Goal: Information Seeking & Learning: Learn about a topic

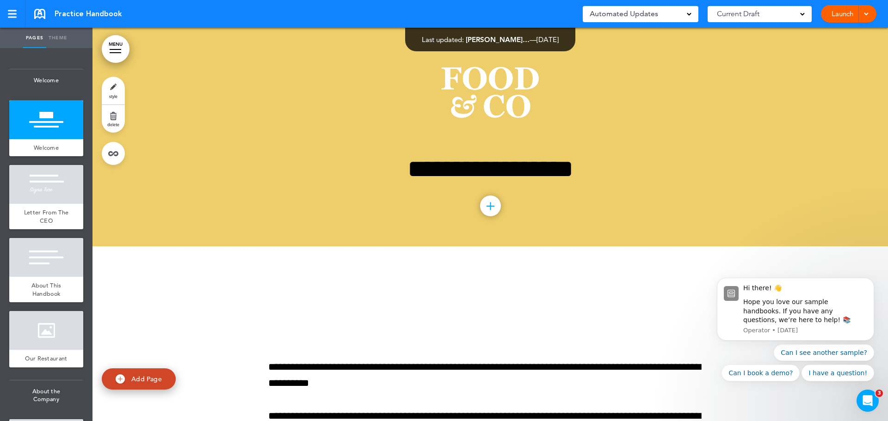
click at [116, 55] on link "MENU" at bounding box center [116, 49] width 28 height 28
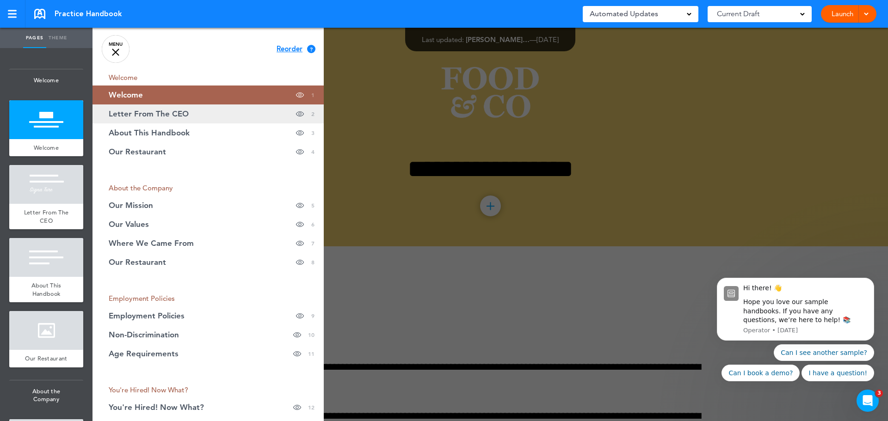
click at [138, 113] on span "Letter From The CEO" at bounding box center [149, 114] width 80 height 8
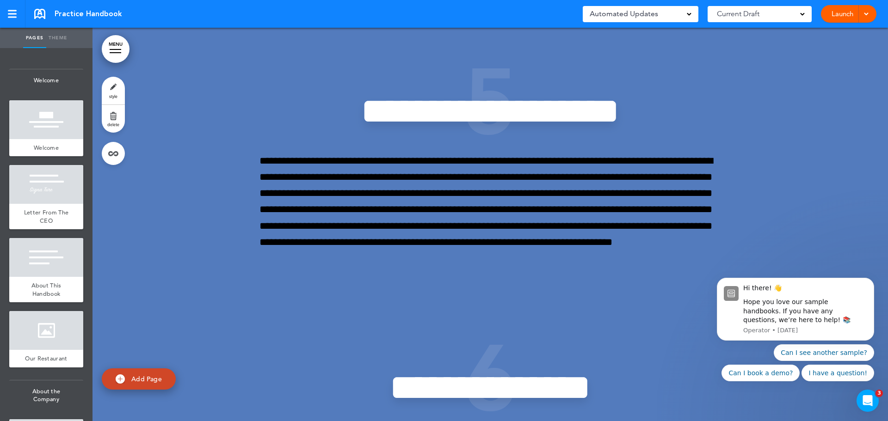
scroll to position [2497, 0]
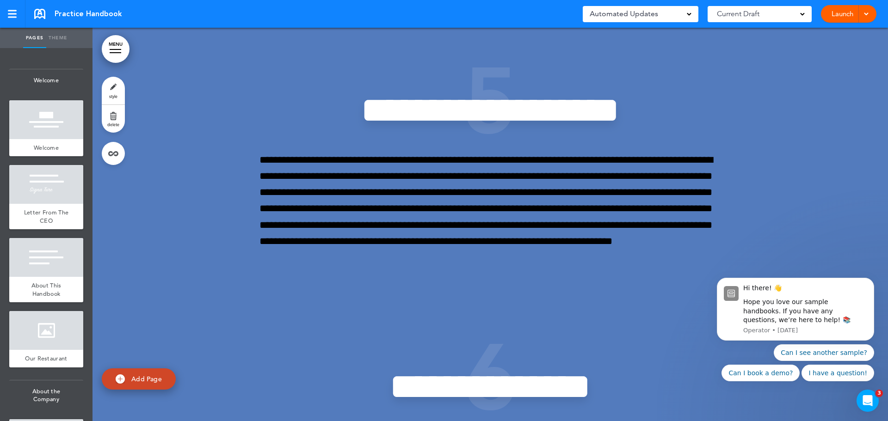
click at [111, 54] on link "MENU" at bounding box center [116, 49] width 28 height 28
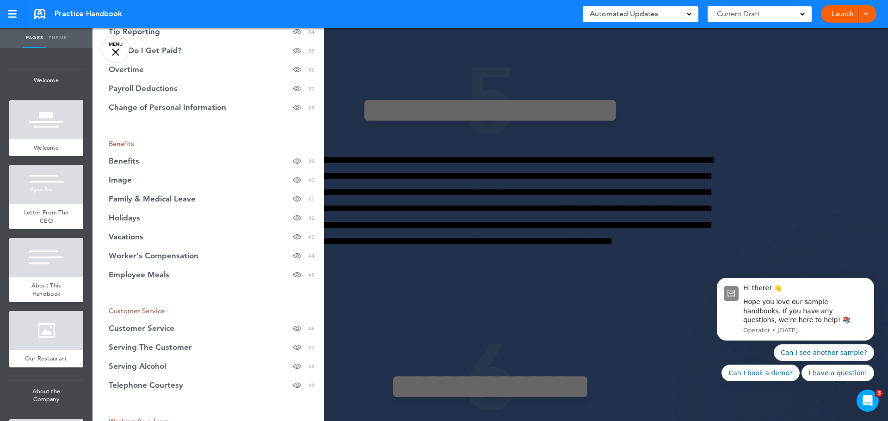
scroll to position [925, 0]
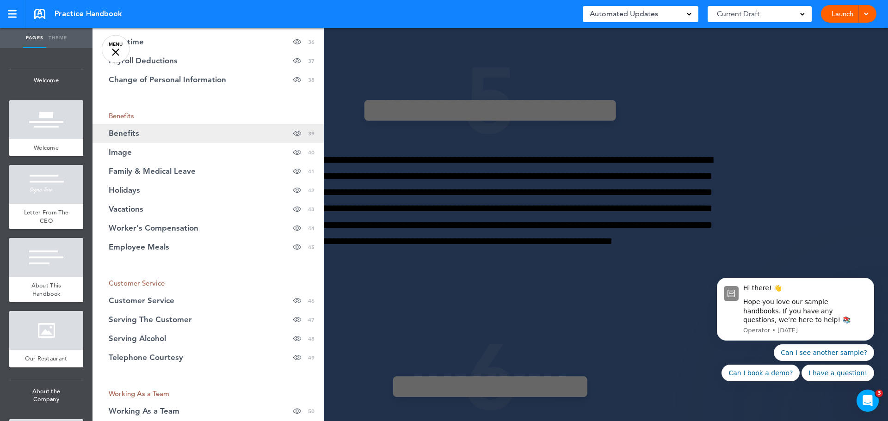
click at [218, 130] on link "Benefits Hide page in table of contents 39" at bounding box center [207, 133] width 231 height 19
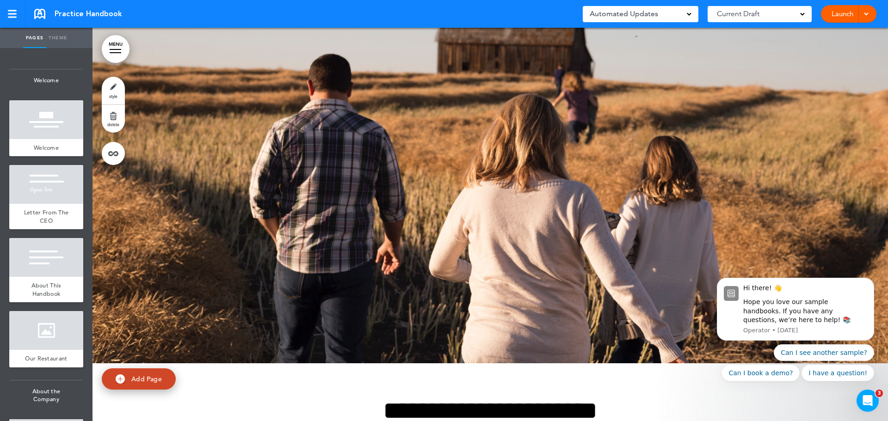
scroll to position [14896, 0]
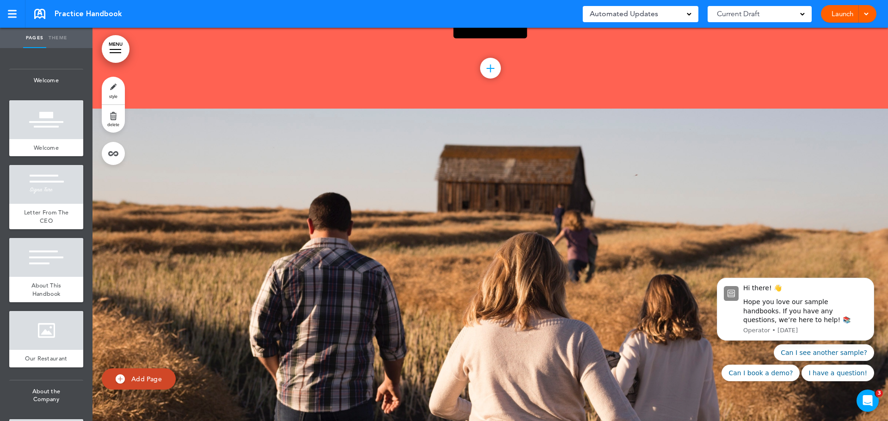
click at [490, 66] on div at bounding box center [490, 68] width 21 height 21
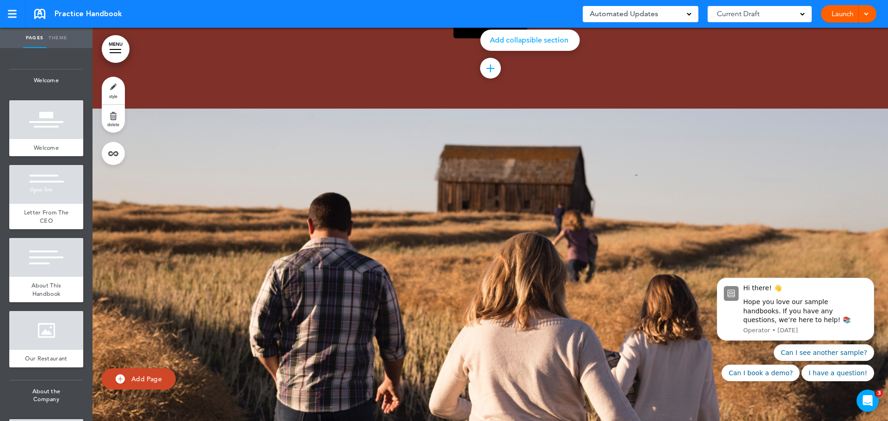
click at [489, 71] on div at bounding box center [490, 68] width 21 height 21
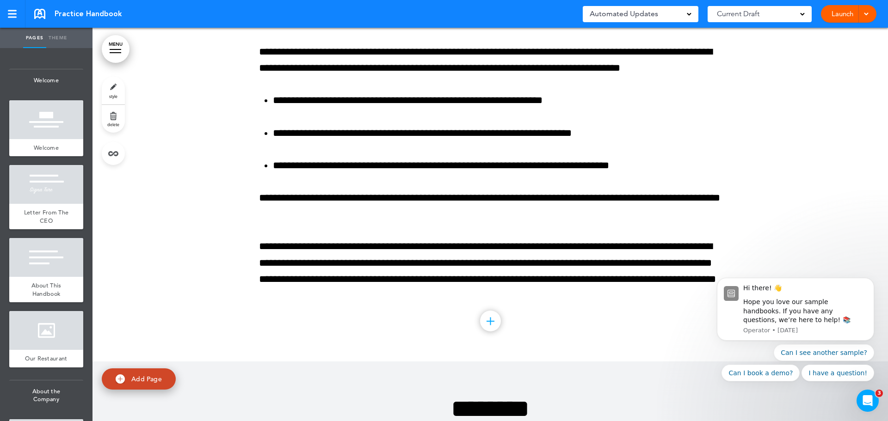
scroll to position [15405, 0]
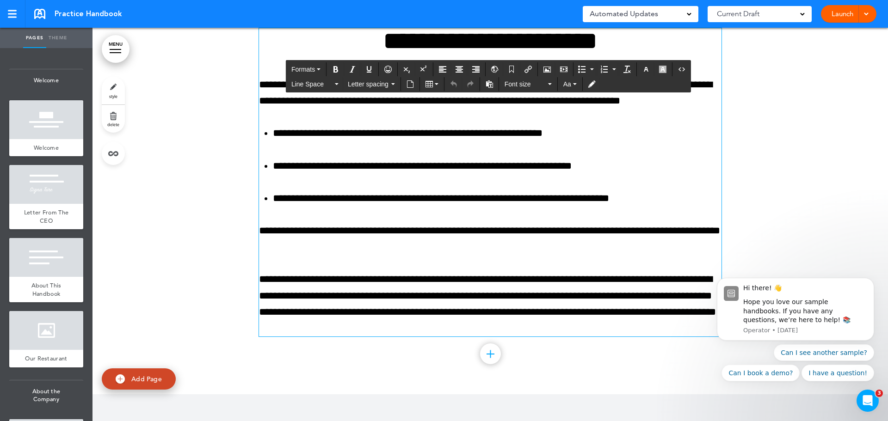
click at [553, 198] on li "**********" at bounding box center [497, 199] width 449 height 16
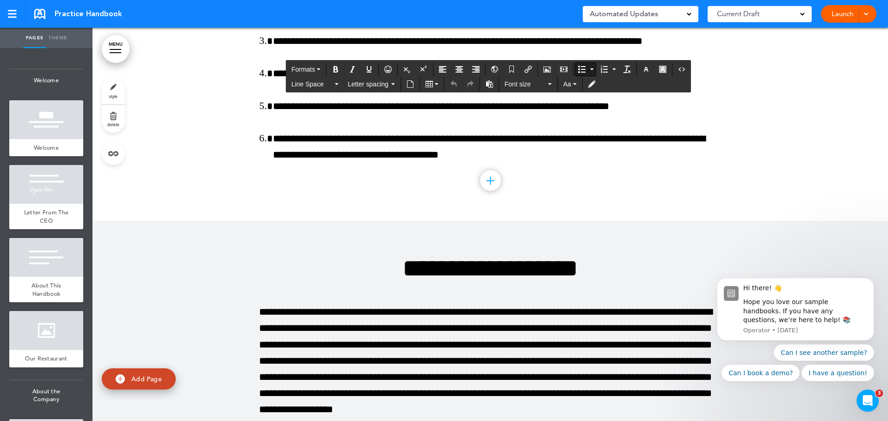
scroll to position [17902, 0]
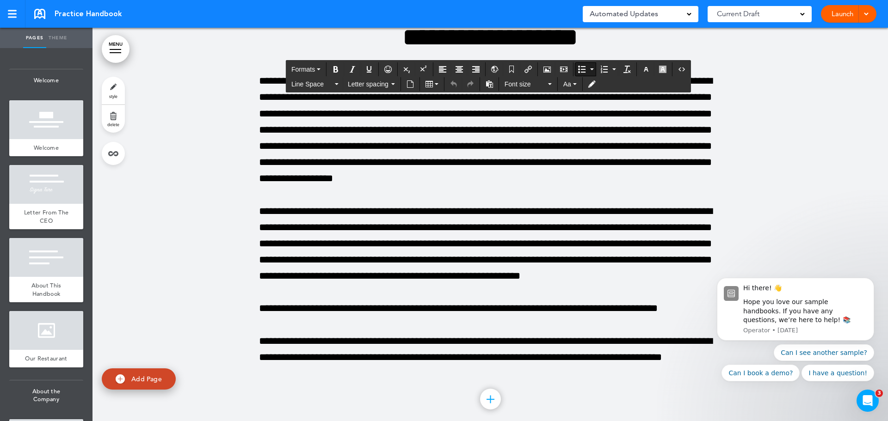
click at [125, 53] on link "MENU" at bounding box center [116, 49] width 28 height 28
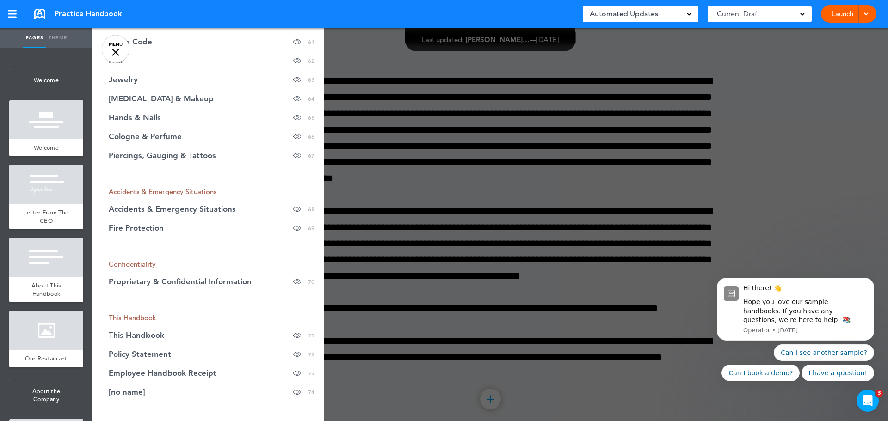
scroll to position [1617, 0]
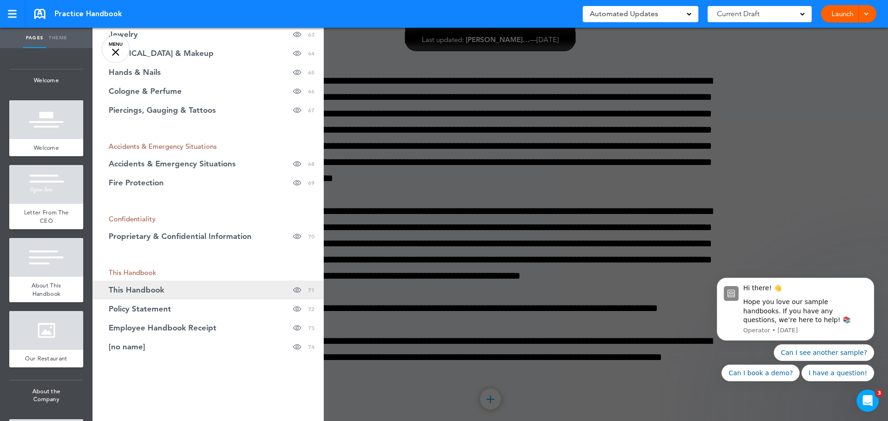
click at [167, 292] on link "This Handbook Hide page in table of contents 71" at bounding box center [207, 290] width 231 height 19
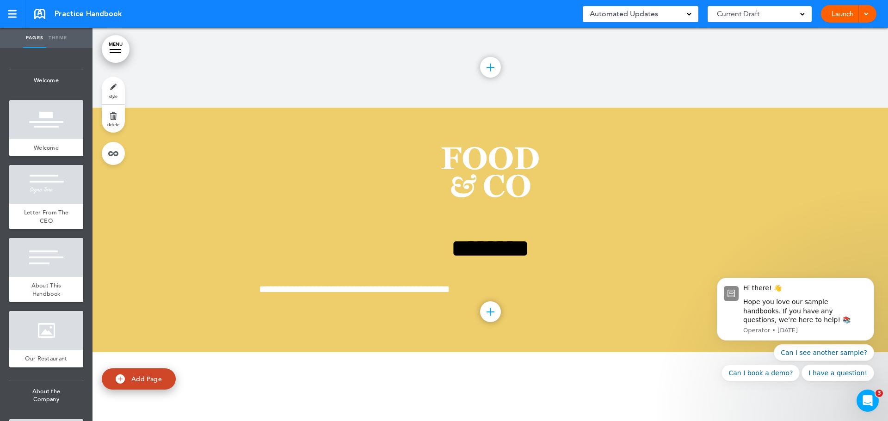
scroll to position [25770, 0]
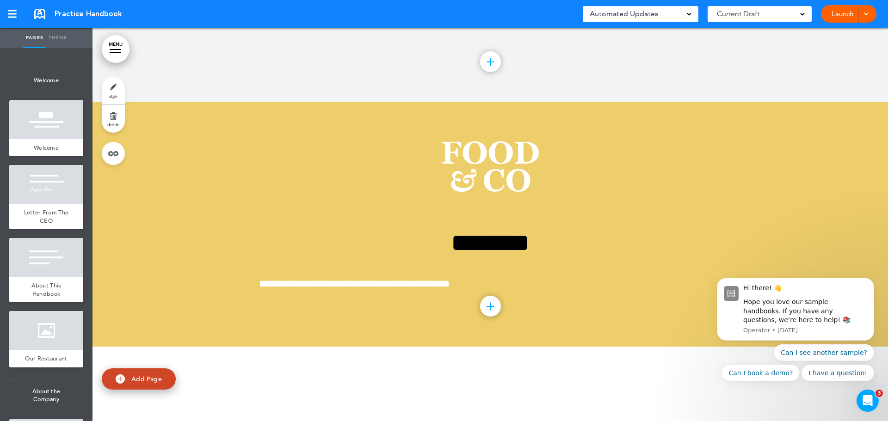
click at [13, 14] on div at bounding box center [12, 13] width 9 height 1
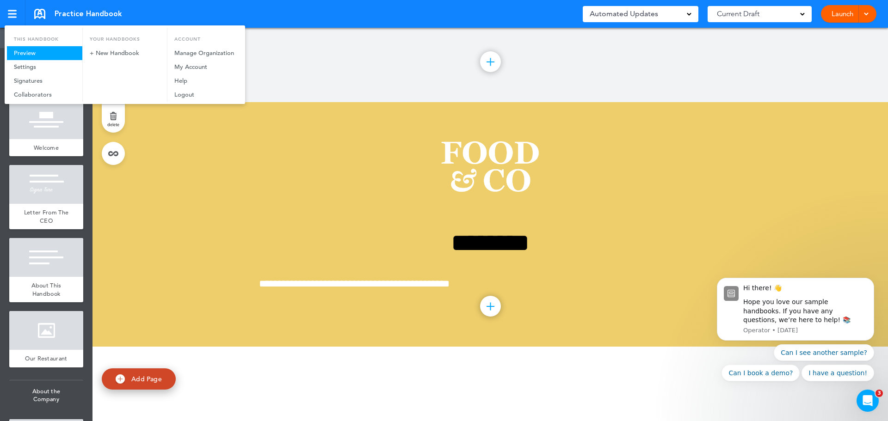
click at [23, 52] on link "Preview" at bounding box center [44, 53] width 75 height 14
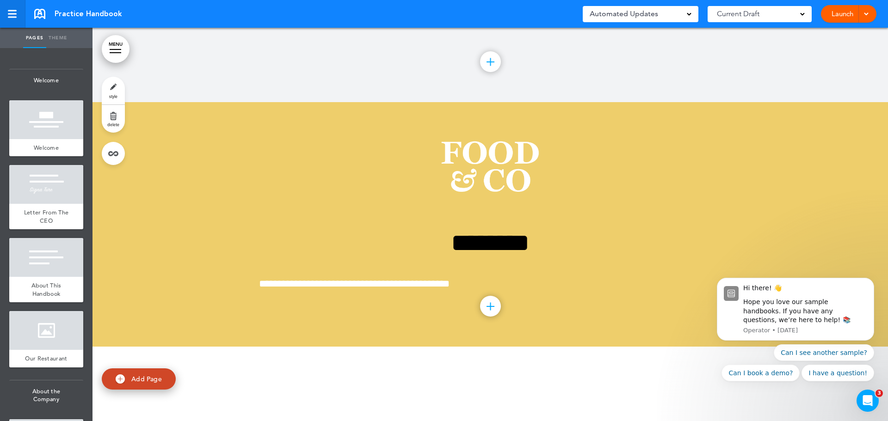
click at [12, 13] on div at bounding box center [12, 13] width 9 height 1
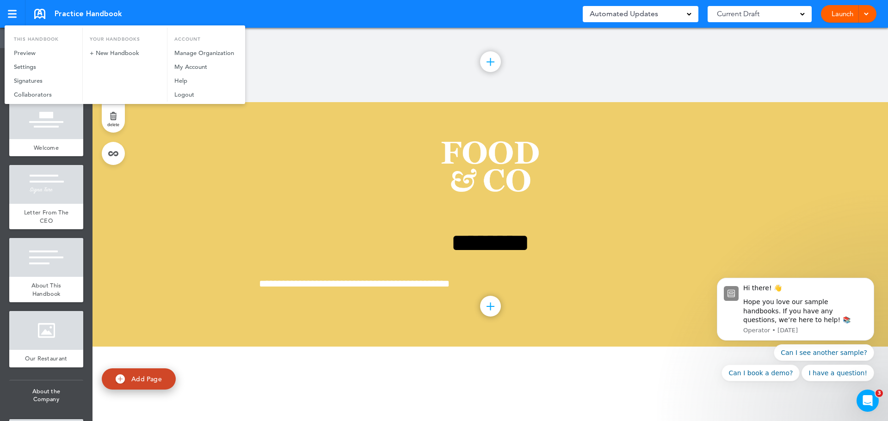
click at [350, 220] on div at bounding box center [444, 210] width 888 height 421
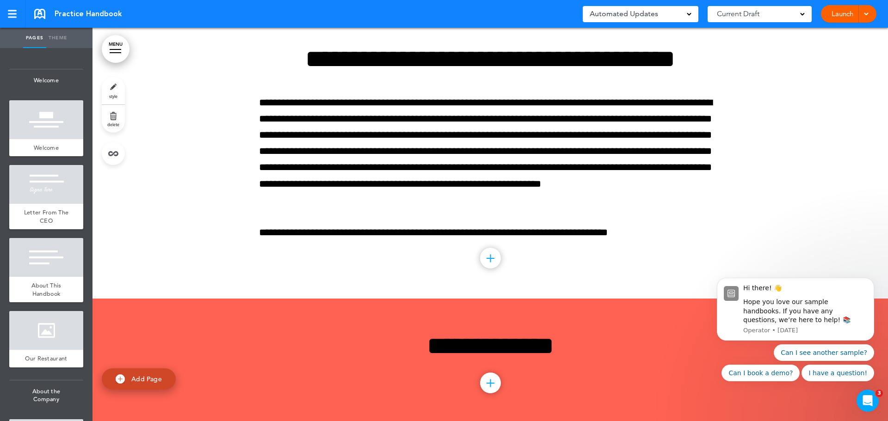
scroll to position [24707, 0]
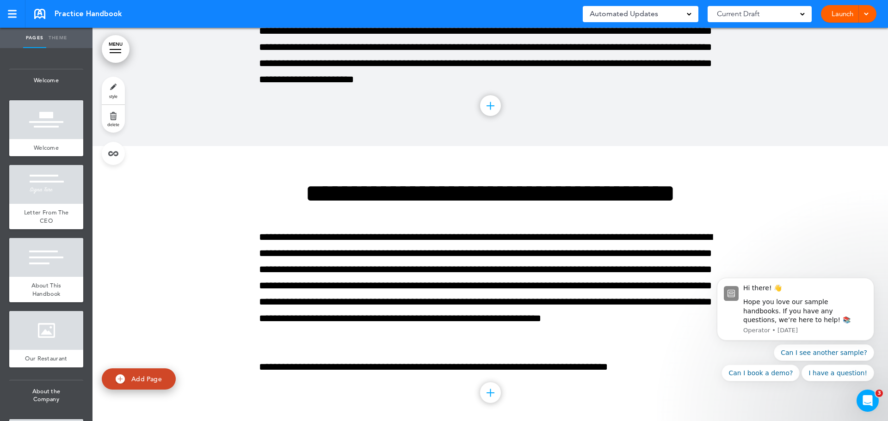
click at [864, 14] on span at bounding box center [866, 13] width 6 height 6
click at [830, 55] on span "Preview Draft" at bounding box center [822, 55] width 39 height 8
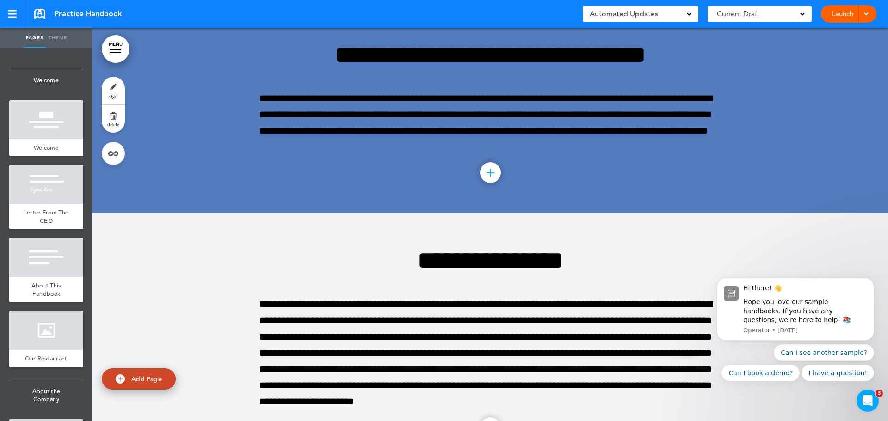
scroll to position [24337, 0]
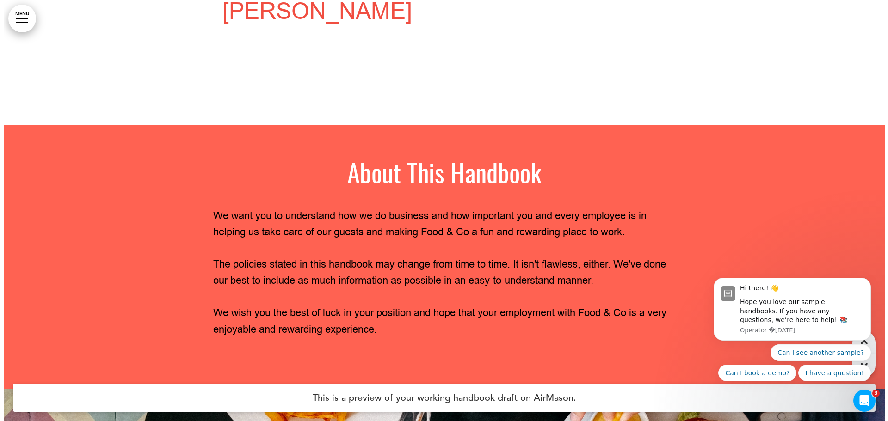
scroll to position [509, 0]
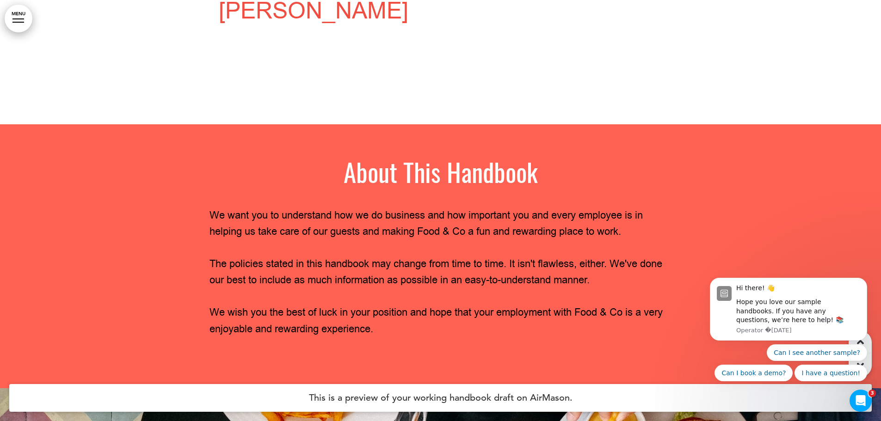
click at [18, 12] on link "MENU" at bounding box center [19, 19] width 28 height 28
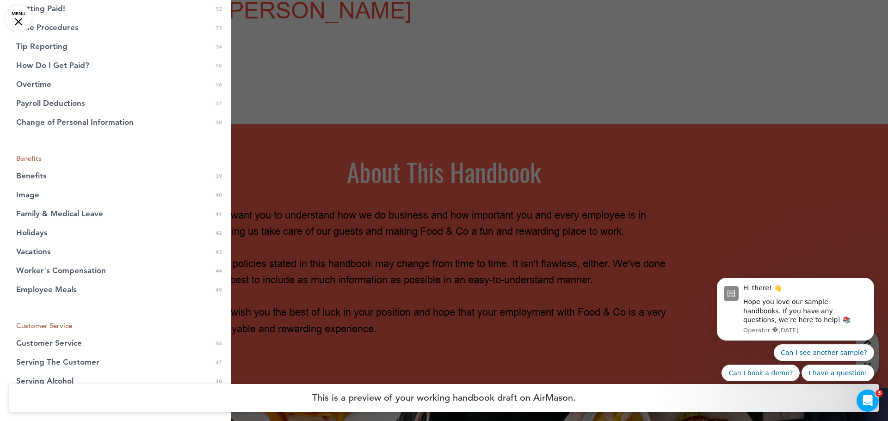
scroll to position [879, 0]
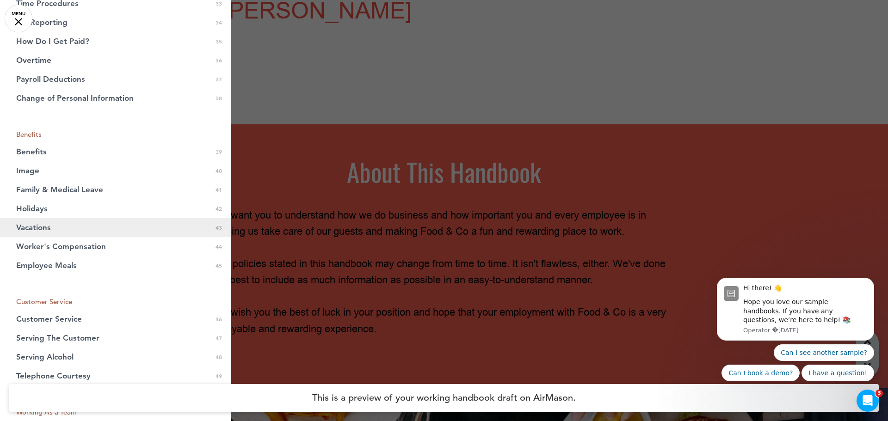
click at [48, 231] on span "Vacations" at bounding box center [33, 228] width 35 height 8
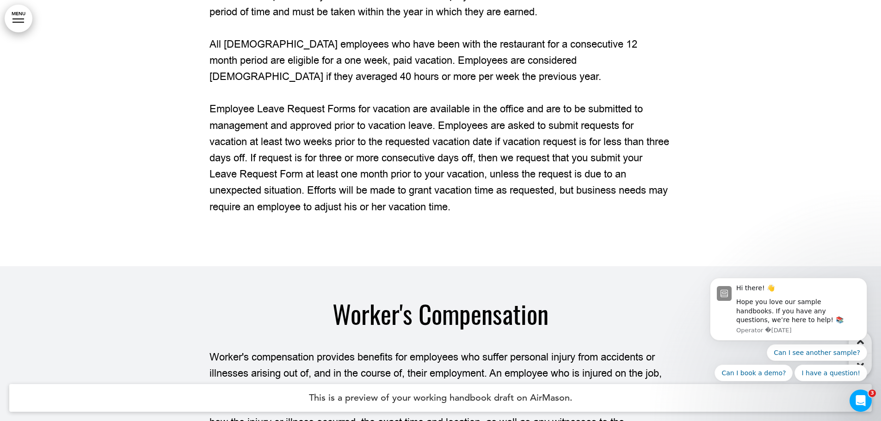
scroll to position [15807, 0]
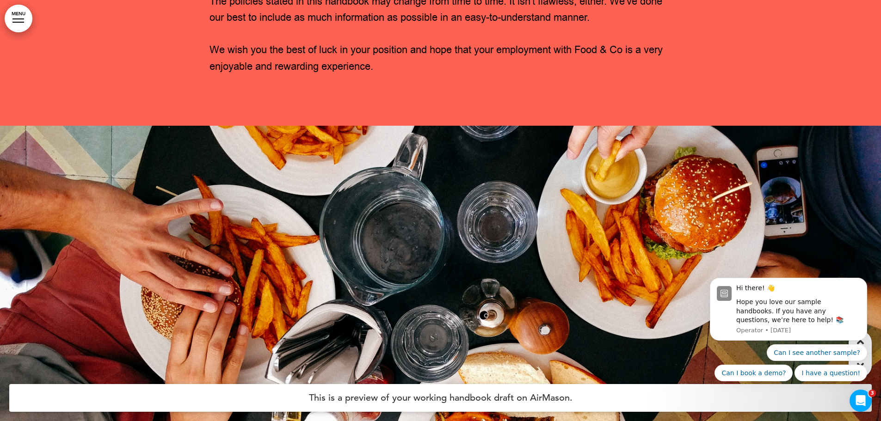
scroll to position [555, 0]
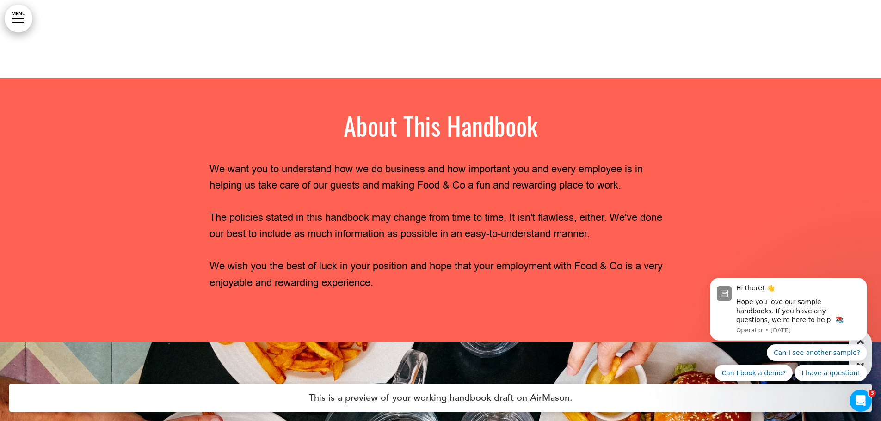
click at [18, 16] on link "MENU" at bounding box center [19, 19] width 28 height 28
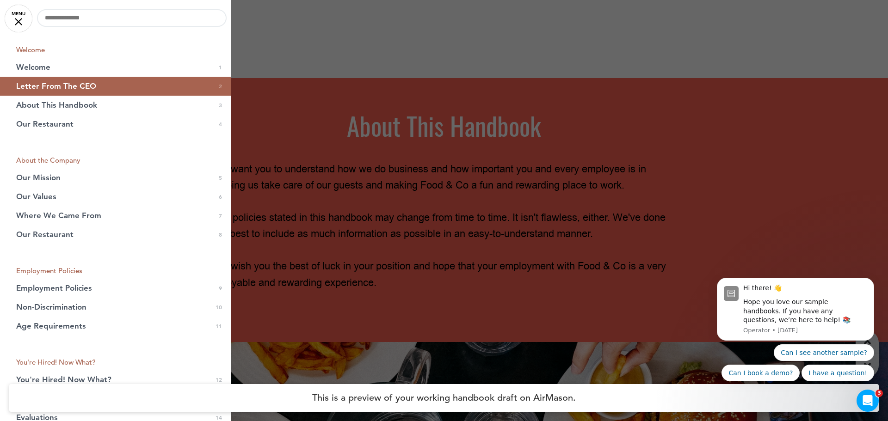
click at [391, 73] on div at bounding box center [444, 210] width 888 height 421
